Goal: Information Seeking & Learning: Learn about a topic

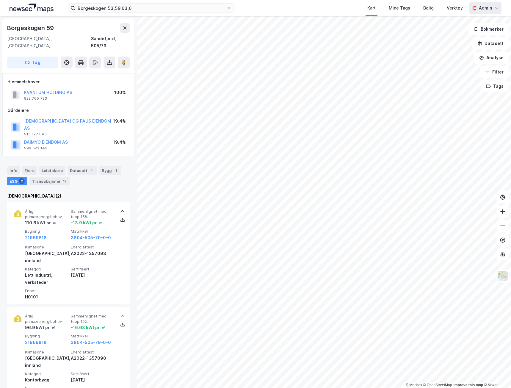
click at [491, 6] on div "Admin" at bounding box center [485, 7] width 13 height 7
click at [43, 10] on img at bounding box center [32, 8] width 44 height 9
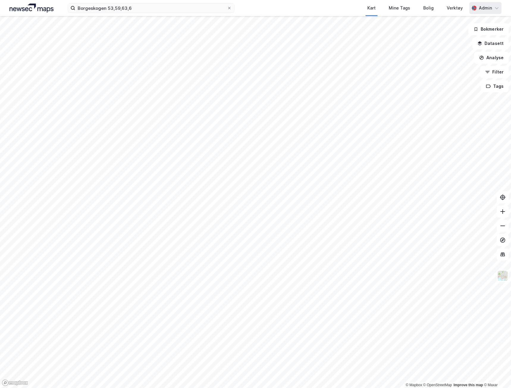
click at [482, 7] on div "Admin" at bounding box center [485, 7] width 13 height 7
click at [492, 40] on button "Datasett" at bounding box center [490, 43] width 36 height 12
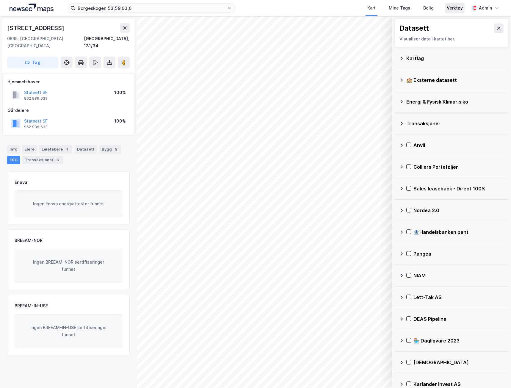
click at [454, 11] on div "Verktøy" at bounding box center [455, 7] width 16 height 7
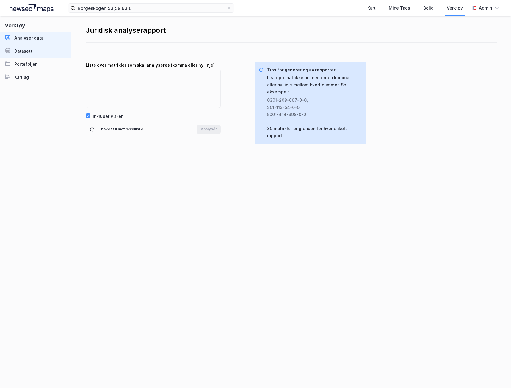
click at [35, 48] on link "Datasett" at bounding box center [35, 51] width 71 height 13
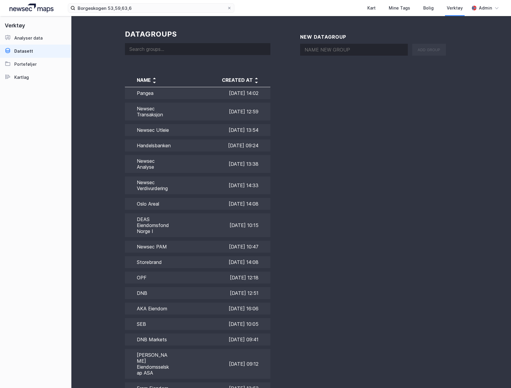
click at [183, 46] on input at bounding box center [197, 49] width 145 height 12
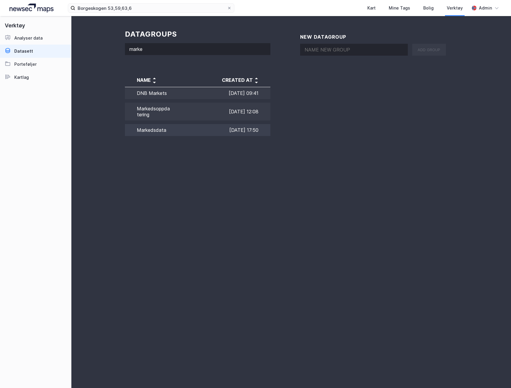
type input "marke"
click at [161, 130] on td "Markedsdata" at bounding box center [148, 129] width 46 height 15
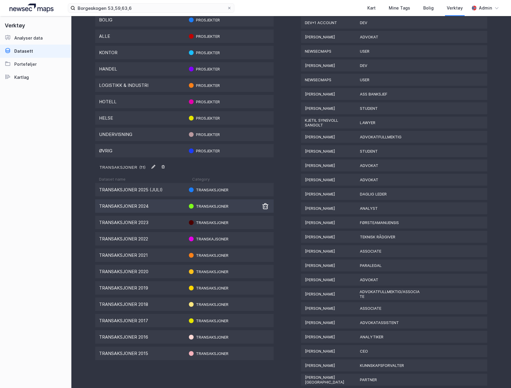
scroll to position [476, 0]
click at [148, 192] on div "Transaksjoner 2025 (juli) Transaksjoner" at bounding box center [184, 188] width 178 height 13
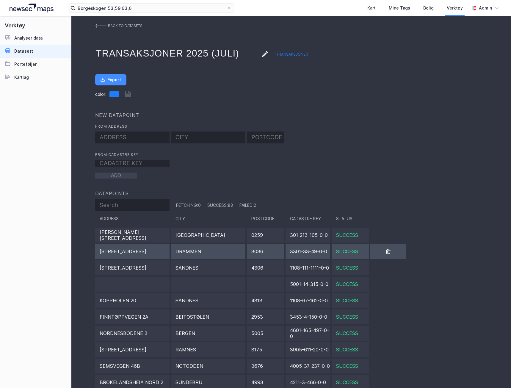
click at [126, 253] on div "[STREET_ADDRESS]" at bounding box center [132, 251] width 74 height 15
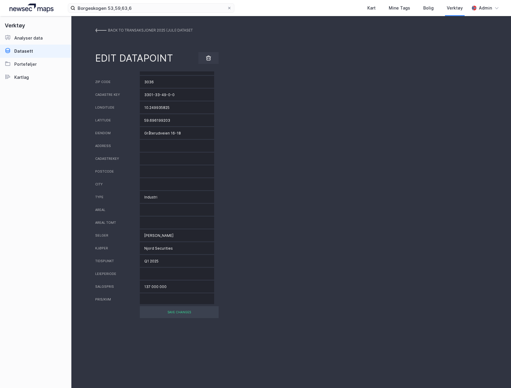
scroll to position [49, 0]
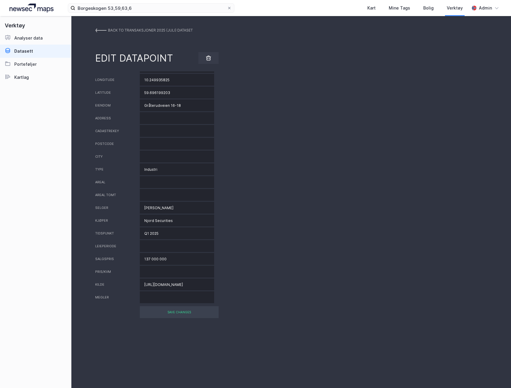
drag, startPoint x: 167, startPoint y: 260, endPoint x: 112, endPoint y: 258, distance: 55.4
click at [112, 258] on div "Salgspris 137 000 000" at bounding box center [291, 259] width 392 height 12
click at [167, 313] on div "SAVE CHANGES" at bounding box center [179, 312] width 79 height 12
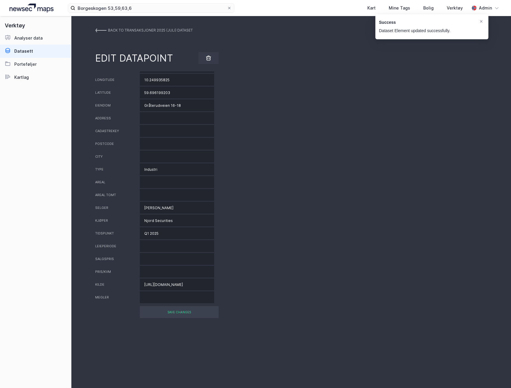
click at [97, 28] on img at bounding box center [100, 30] width 11 height 5
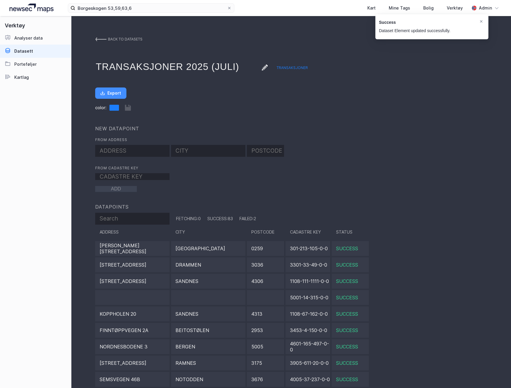
click at [39, 5] on img at bounding box center [32, 8] width 44 height 9
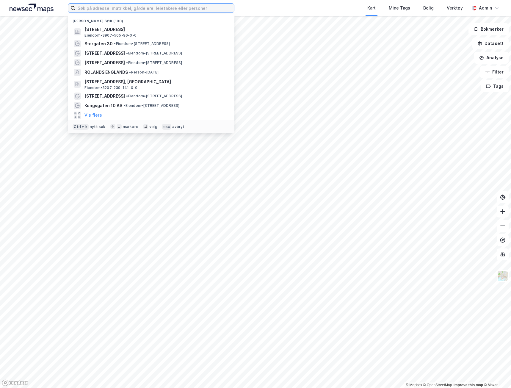
click at [96, 5] on input at bounding box center [154, 8] width 159 height 9
paste input "Fred Olsens gate 5"
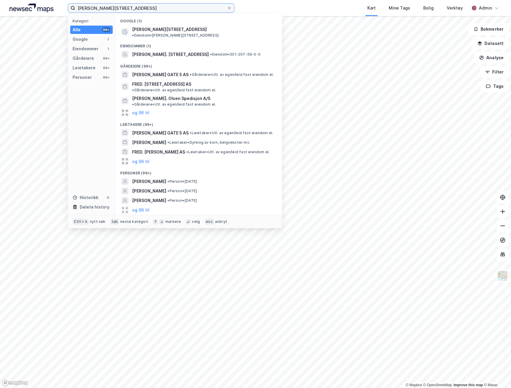
type input "Fred Olsens gate 5"
click at [135, 23] on div "Google (1)" at bounding box center [198, 19] width 167 height 11
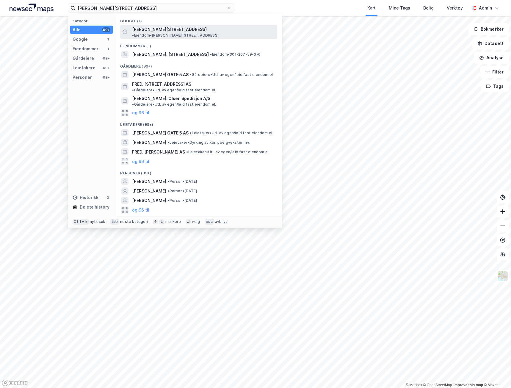
click at [134, 26] on span "Fred Olsens gate 5" at bounding box center [169, 29] width 75 height 7
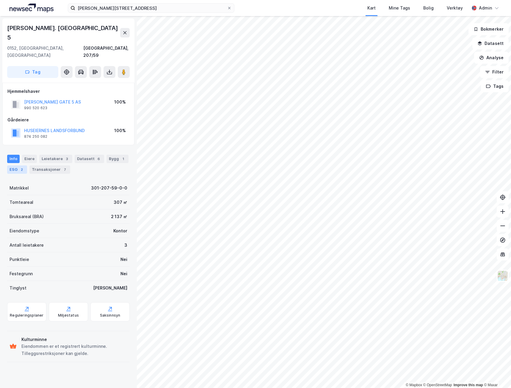
click at [14, 165] on div "ESG 2" at bounding box center [17, 169] width 20 height 8
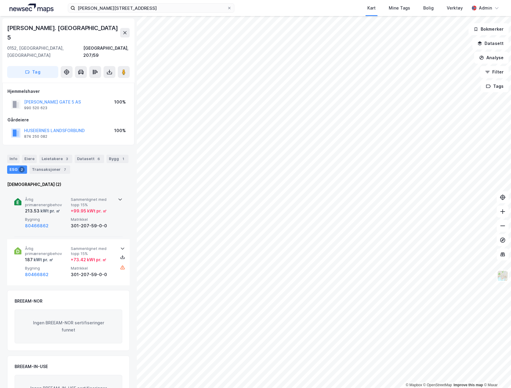
click at [60, 217] on span "Bygning" at bounding box center [46, 219] width 43 height 5
